Goal: Entertainment & Leisure: Consume media (video, audio)

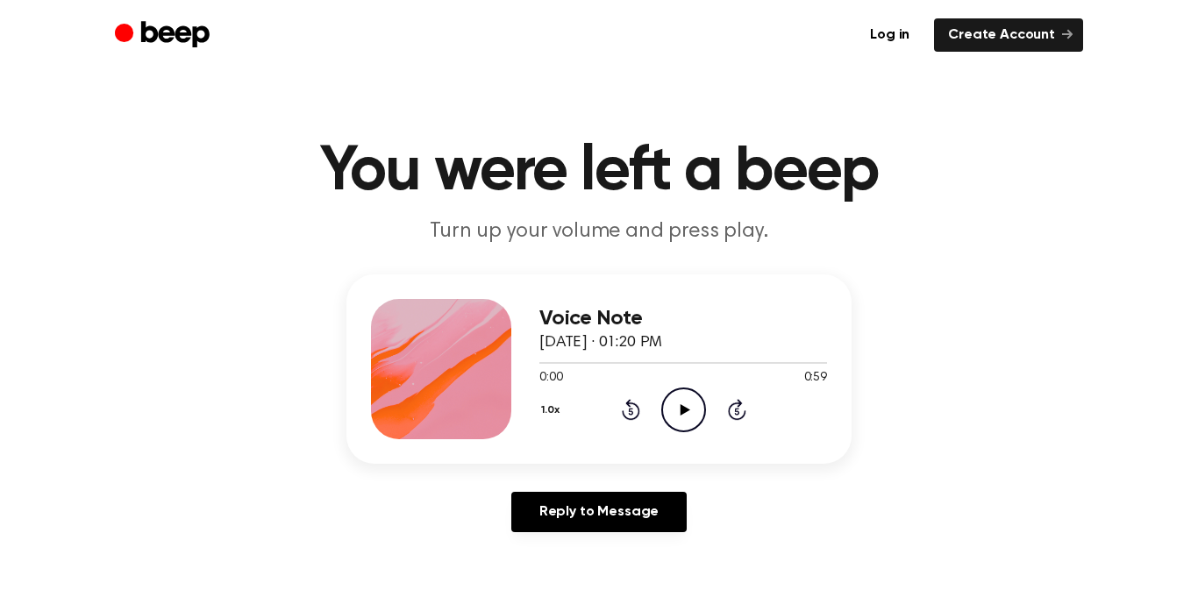
click at [690, 418] on icon "Play Audio" at bounding box center [683, 410] width 45 height 45
click at [682, 391] on icon "Play Audio" at bounding box center [683, 410] width 45 height 45
click at [702, 408] on icon "Play Audio" at bounding box center [683, 410] width 45 height 45
click at [698, 411] on icon "Play Audio" at bounding box center [683, 410] width 45 height 45
click at [675, 416] on icon "Play Audio" at bounding box center [683, 410] width 45 height 45
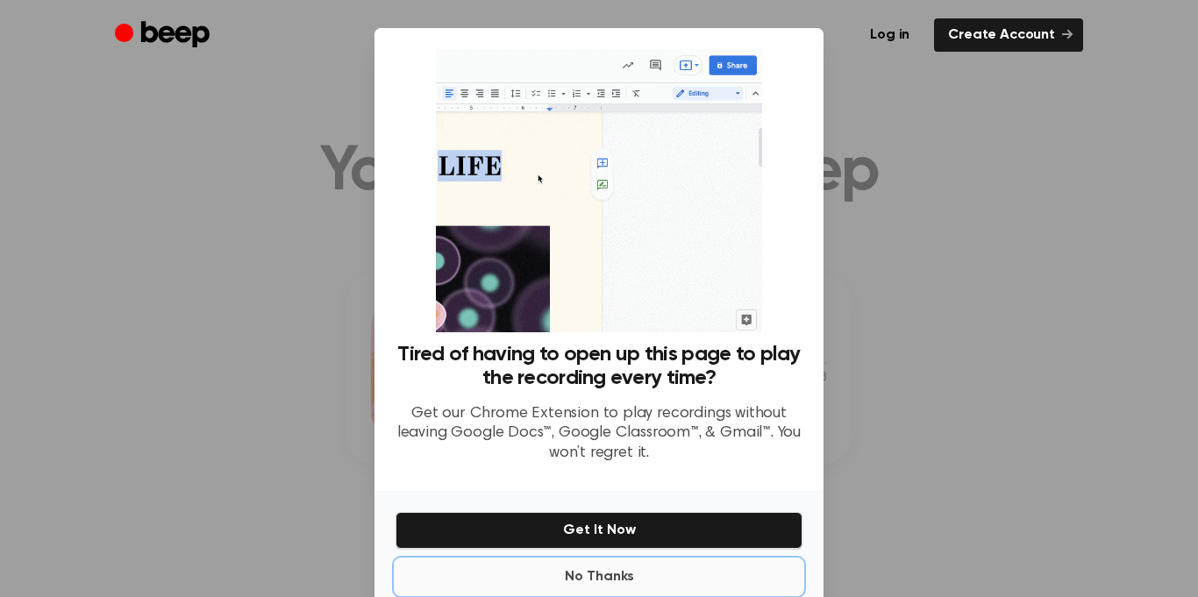
click at [607, 576] on button "No Thanks" at bounding box center [599, 577] width 407 height 35
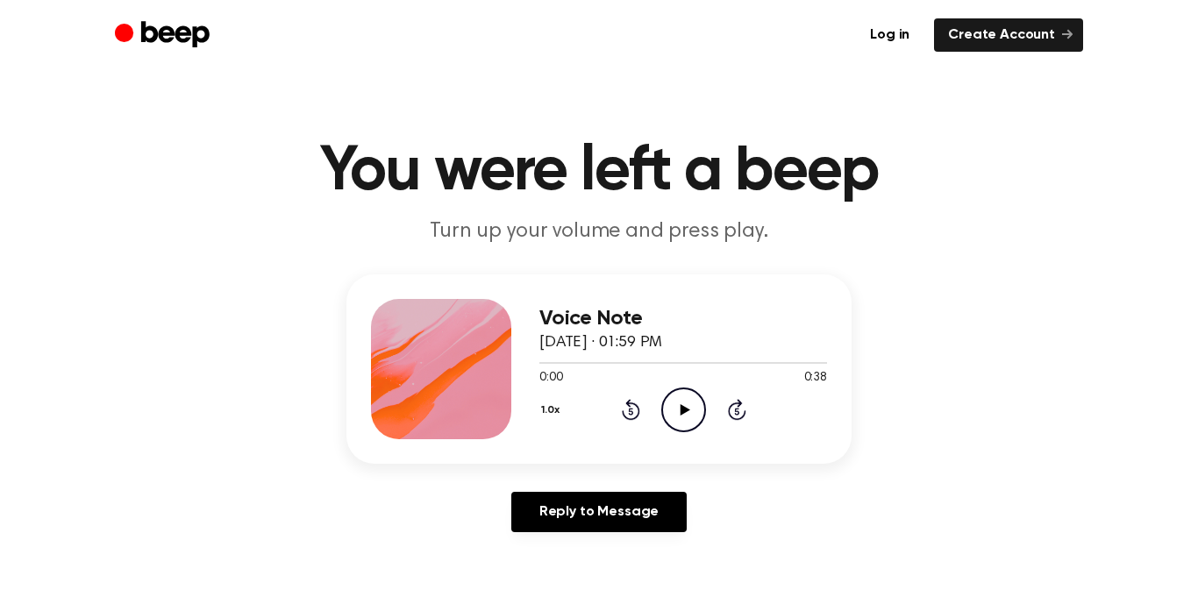
click at [700, 408] on icon "Play Audio" at bounding box center [683, 410] width 45 height 45
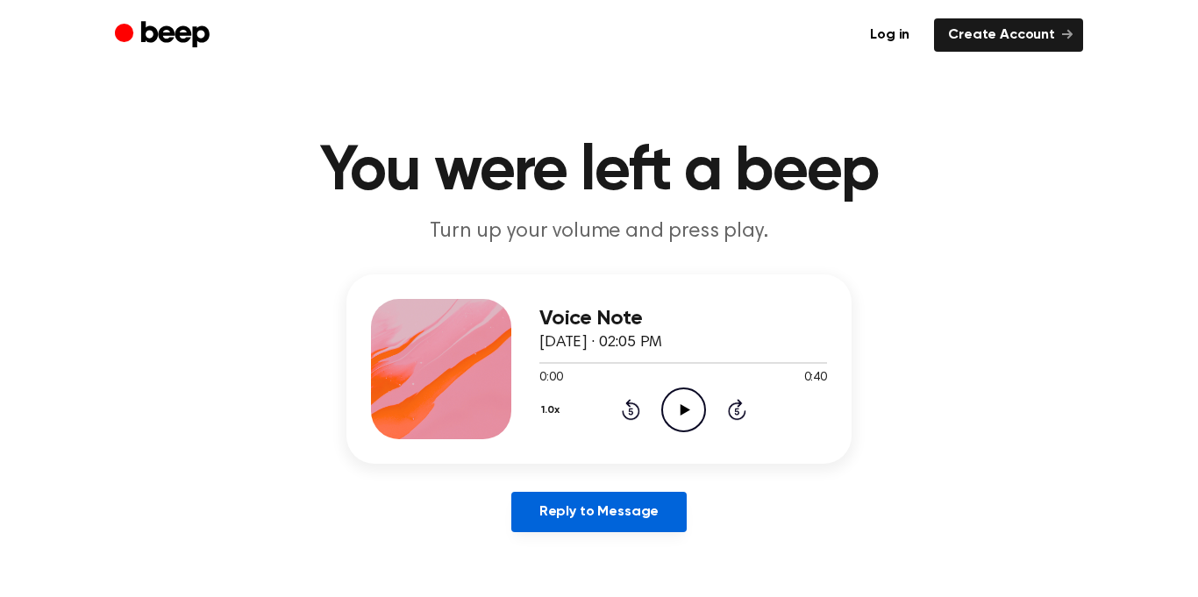
click at [617, 528] on link "Reply to Message" at bounding box center [598, 512] width 175 height 40
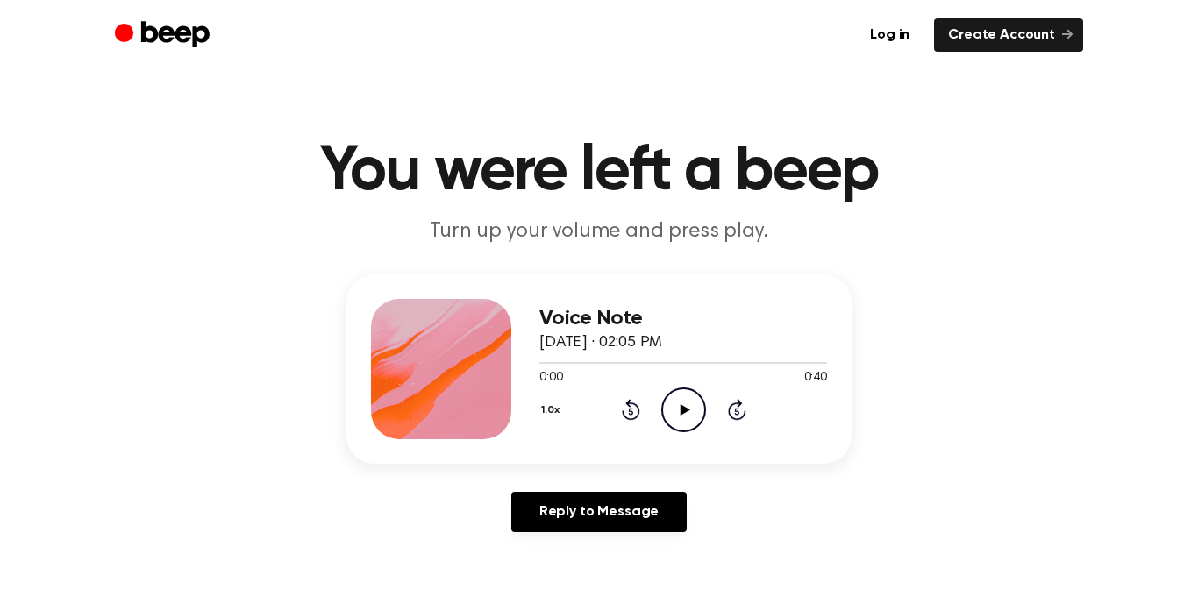
click at [690, 422] on icon "Play Audio" at bounding box center [683, 410] width 45 height 45
click at [677, 390] on icon "Play Audio" at bounding box center [683, 410] width 45 height 45
click at [673, 410] on icon "Play Audio" at bounding box center [683, 410] width 45 height 45
click at [656, 402] on div "1.0x Rewind 5 seconds Play Audio Skip 5 seconds" at bounding box center [684, 410] width 288 height 45
click at [685, 404] on icon "Play Audio" at bounding box center [683, 410] width 45 height 45
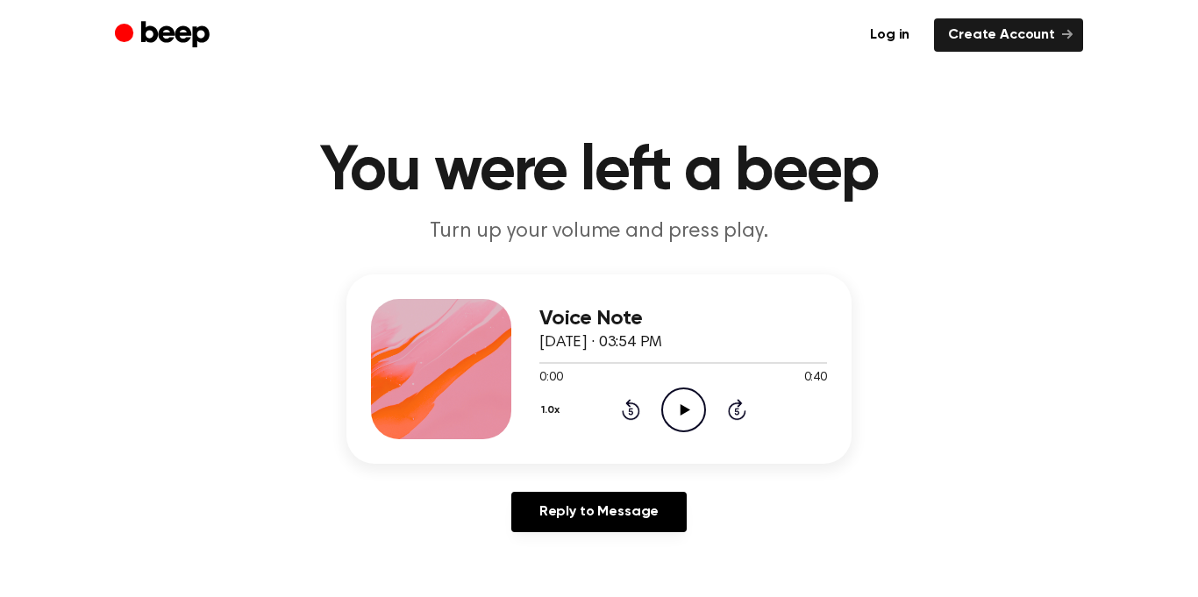
click at [670, 407] on icon "Play Audio" at bounding box center [683, 410] width 45 height 45
click at [682, 417] on icon "Play Audio" at bounding box center [683, 410] width 45 height 45
click at [674, 404] on icon "Play Audio" at bounding box center [683, 410] width 45 height 45
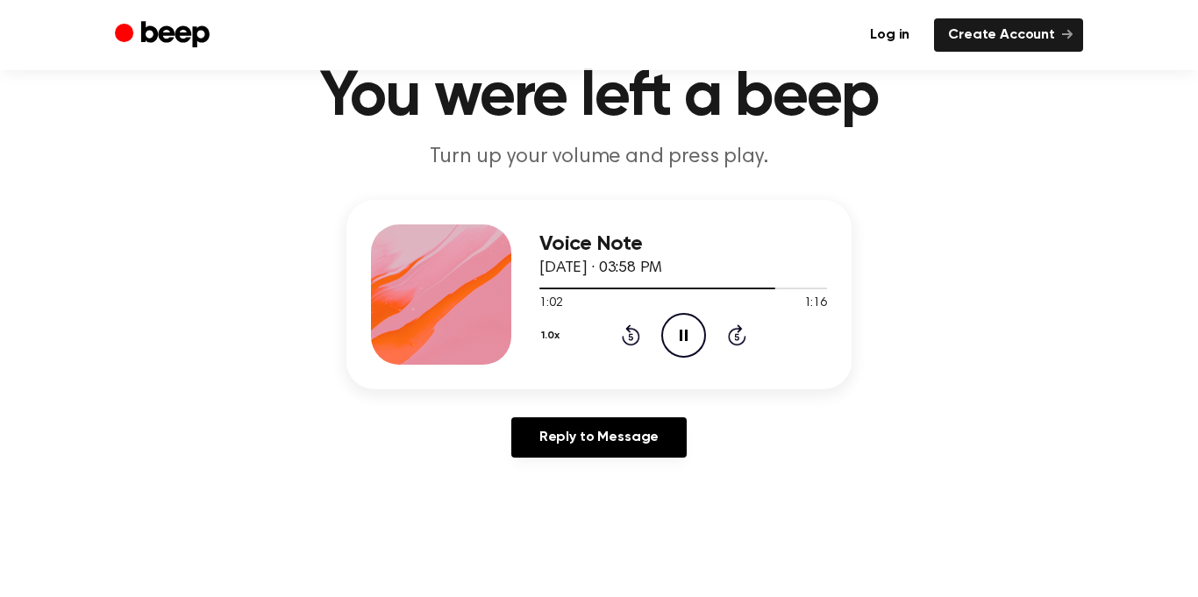
scroll to position [79, 0]
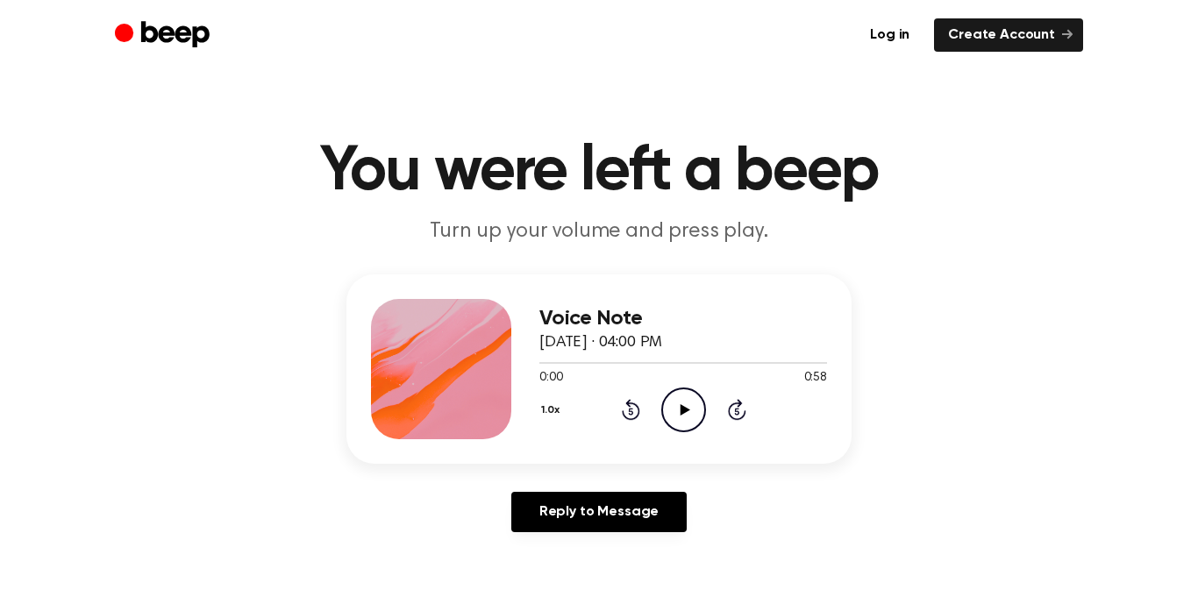
click at [704, 399] on icon "Play Audio" at bounding box center [683, 410] width 45 height 45
click at [679, 417] on icon "Play Audio" at bounding box center [683, 410] width 45 height 45
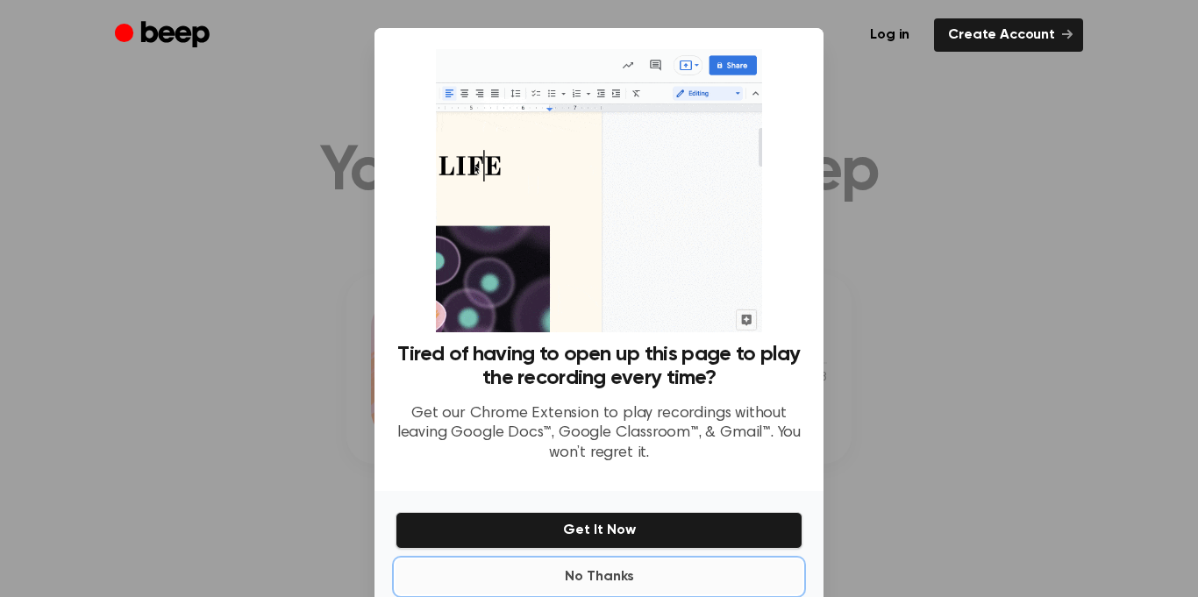
click at [658, 584] on button "No Thanks" at bounding box center [599, 577] width 407 height 35
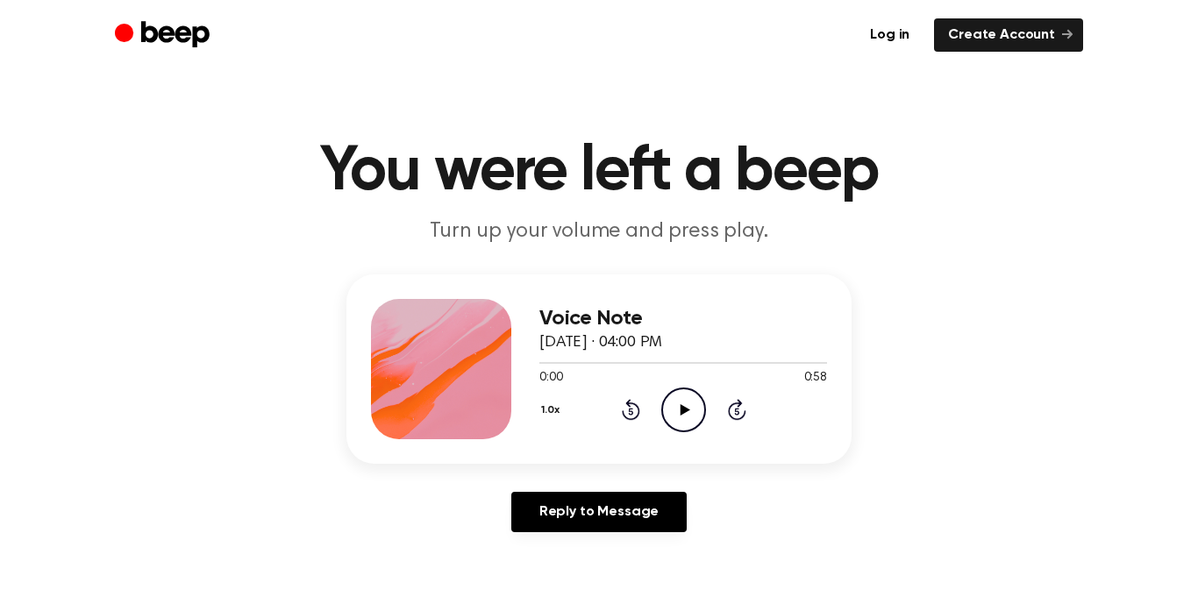
click at [690, 421] on icon "Play Audio" at bounding box center [683, 410] width 45 height 45
click at [696, 410] on icon "Play Audio" at bounding box center [683, 410] width 45 height 45
click at [675, 412] on icon "Play Audio" at bounding box center [683, 410] width 45 height 45
click at [703, 418] on circle at bounding box center [683, 410] width 43 height 43
click at [703, 425] on icon "Play Audio" at bounding box center [683, 410] width 45 height 45
